Goal: Task Accomplishment & Management: Use online tool/utility

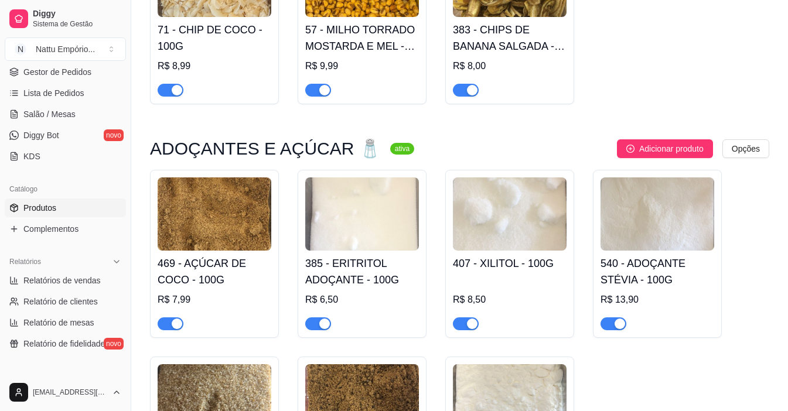
scroll to position [12895, 0]
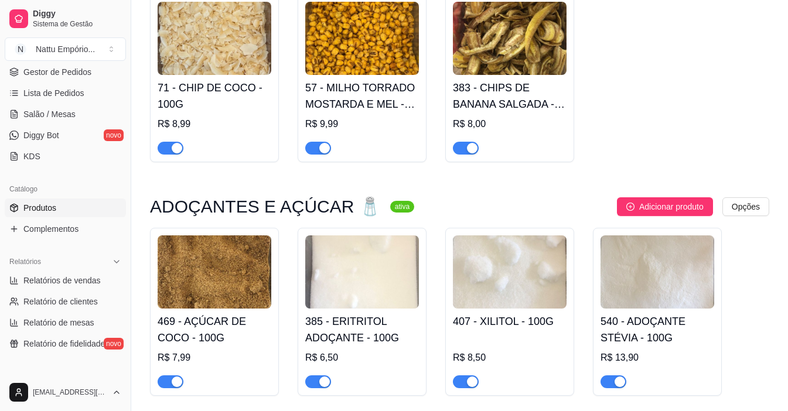
click at [636, 216] on button "Adicionar produto" at bounding box center [665, 207] width 96 height 19
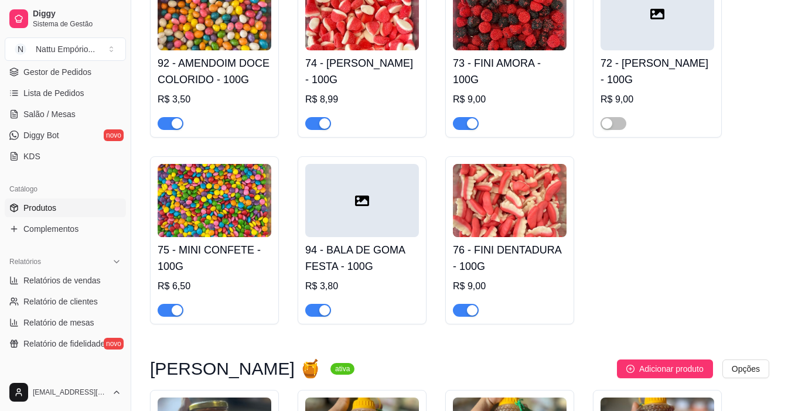
scroll to position [15175, 0]
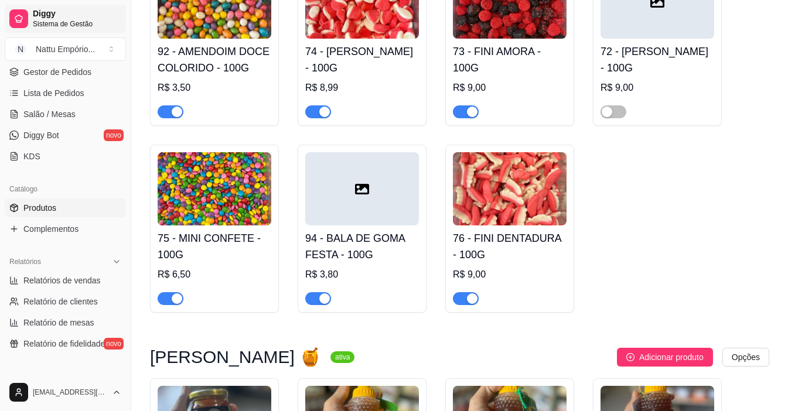
click at [13, 19] on div at bounding box center [18, 18] width 19 height 19
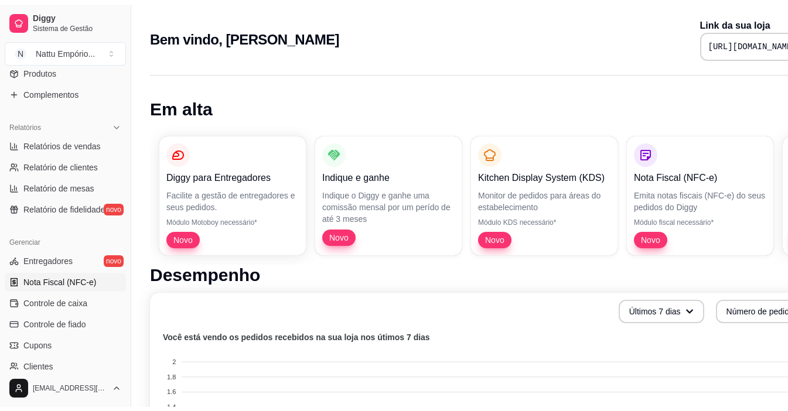
scroll to position [256, 0]
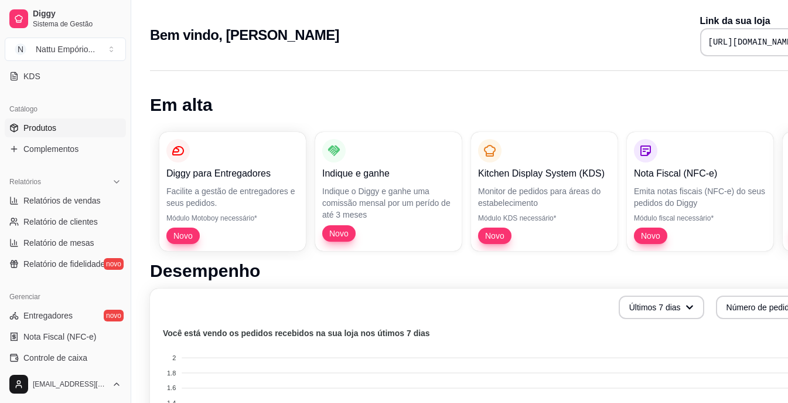
click at [49, 124] on span "Produtos" at bounding box center [39, 128] width 33 height 12
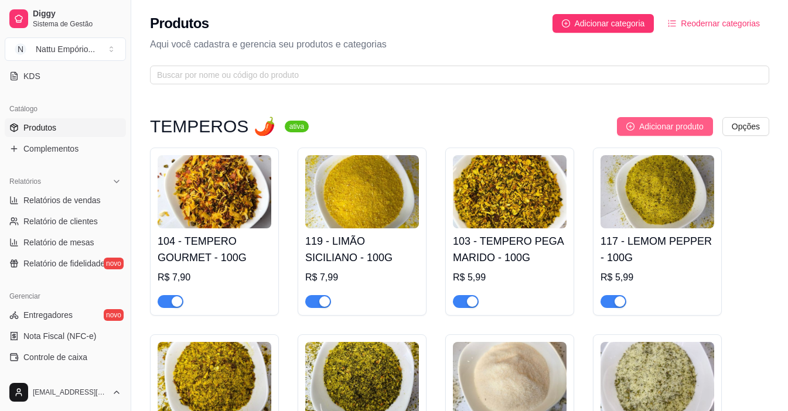
click at [677, 129] on span "Adicionar produto" at bounding box center [671, 126] width 64 height 13
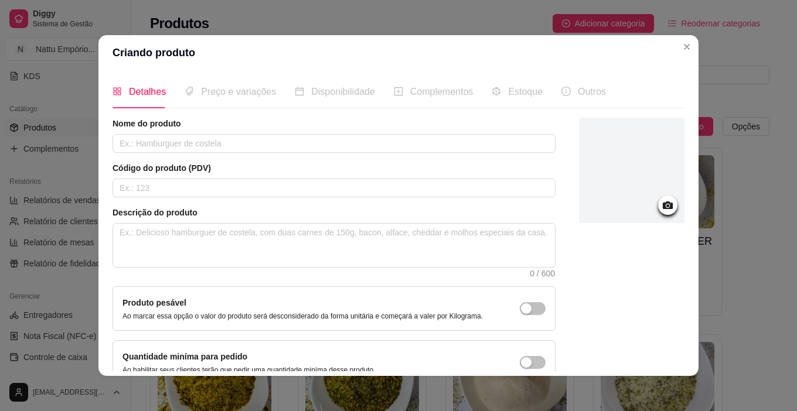
click at [666, 205] on circle at bounding box center [667, 206] width 3 height 3
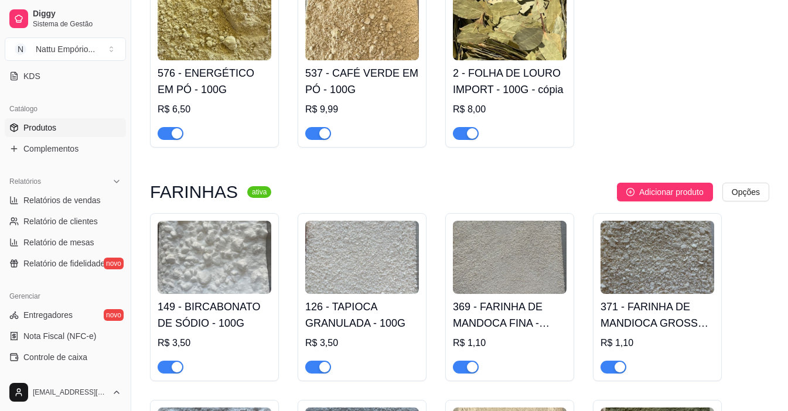
scroll to position [8089, 0]
